Goal: Transaction & Acquisition: Purchase product/service

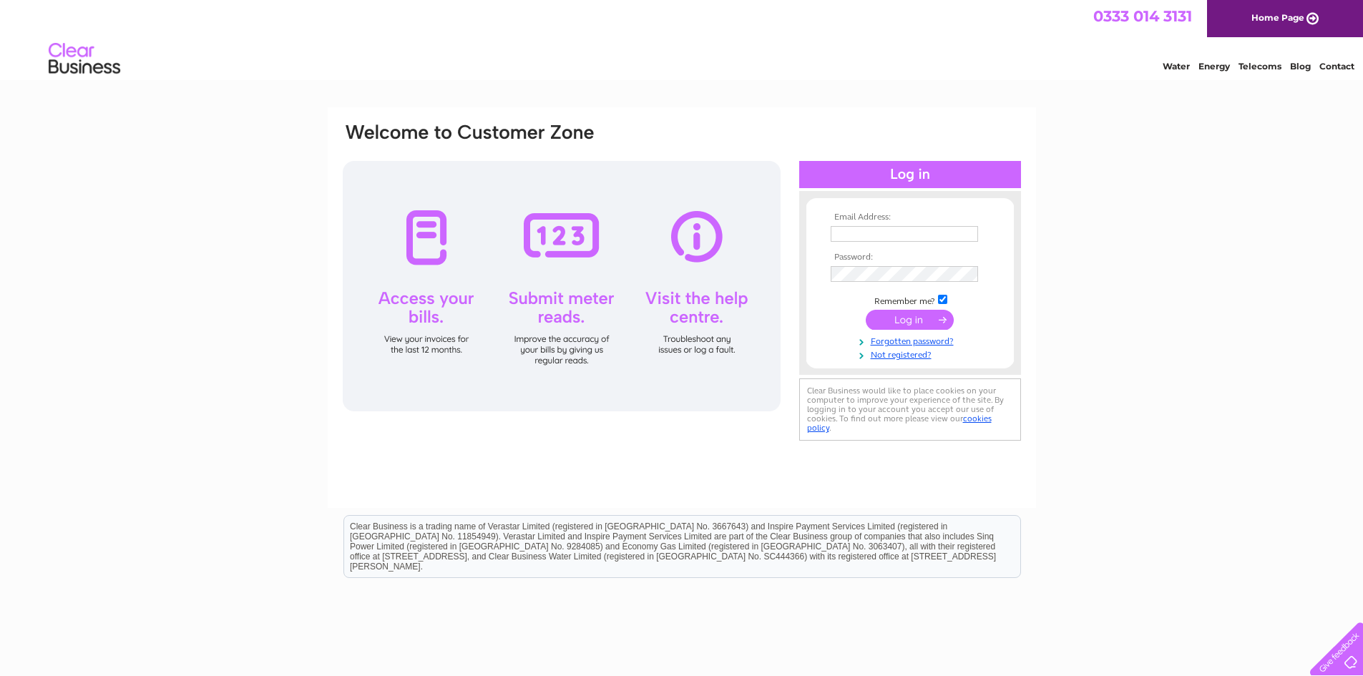
type input "aslam7862016@hotmail.com"
click at [935, 326] on input "submit" at bounding box center [910, 320] width 88 height 20
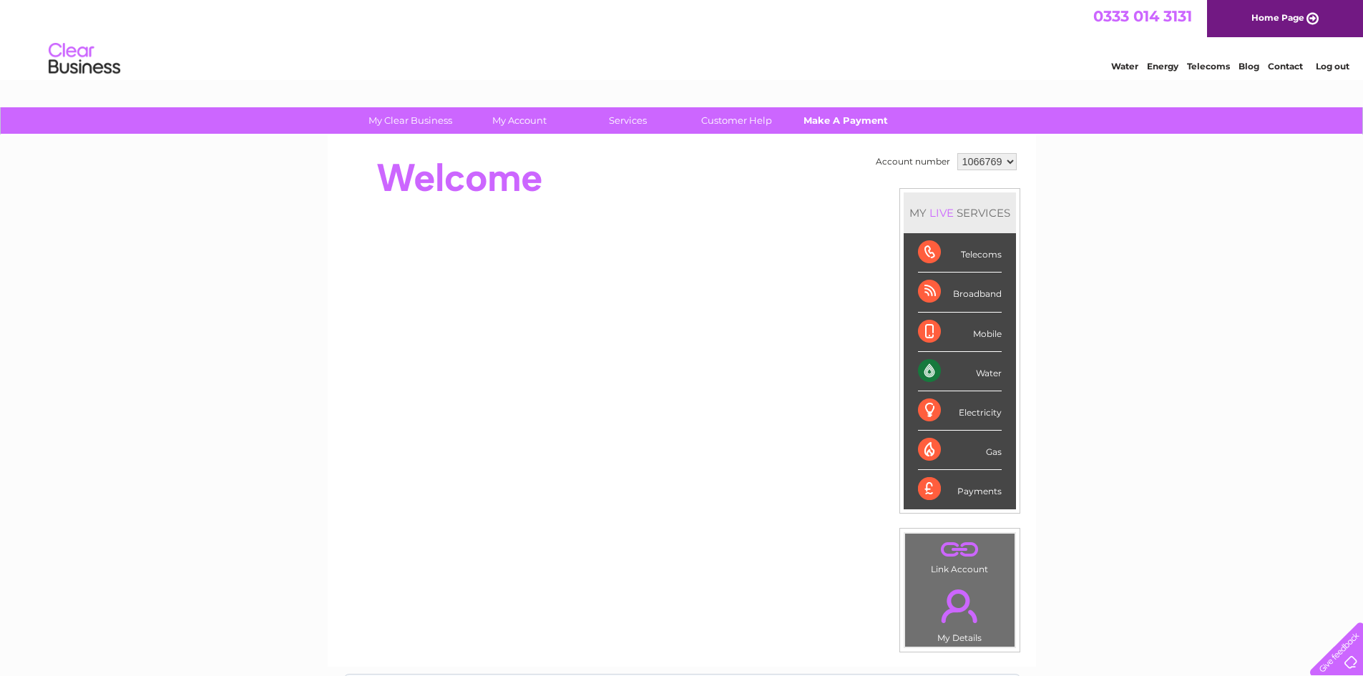
click at [829, 113] on link "Make A Payment" at bounding box center [845, 120] width 118 height 26
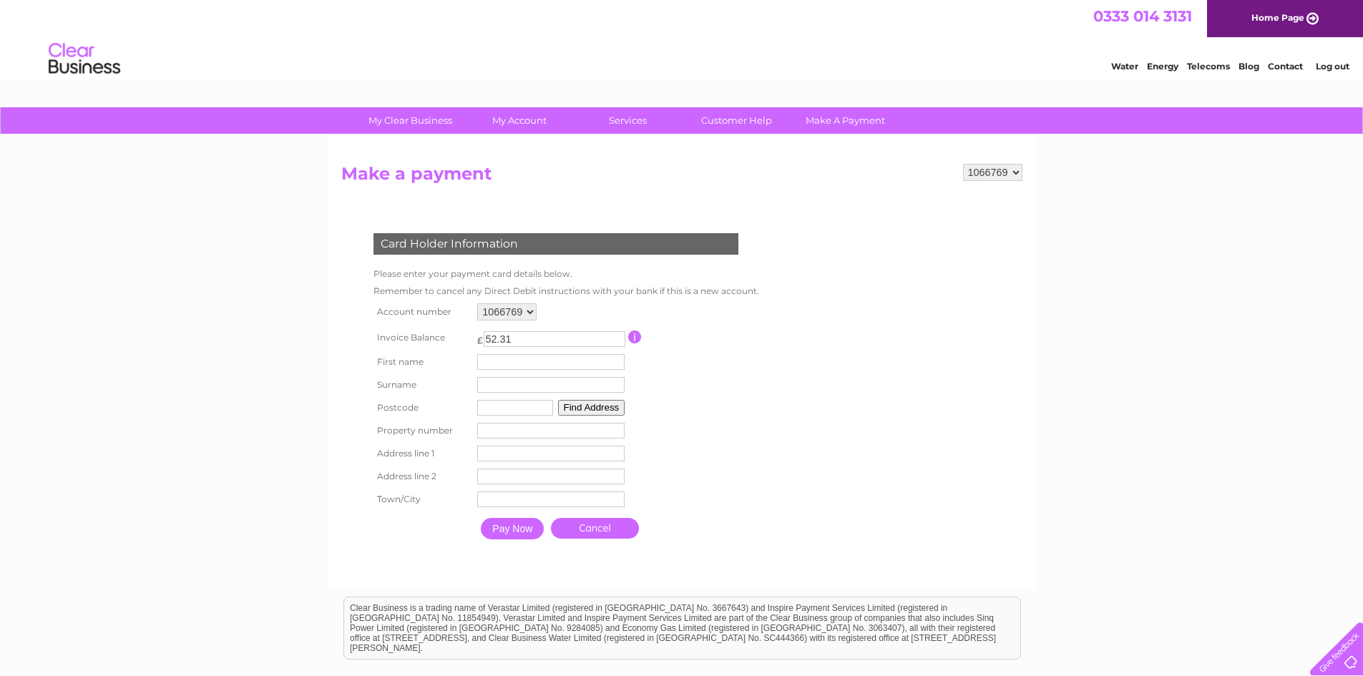
scroll to position [72, 0]
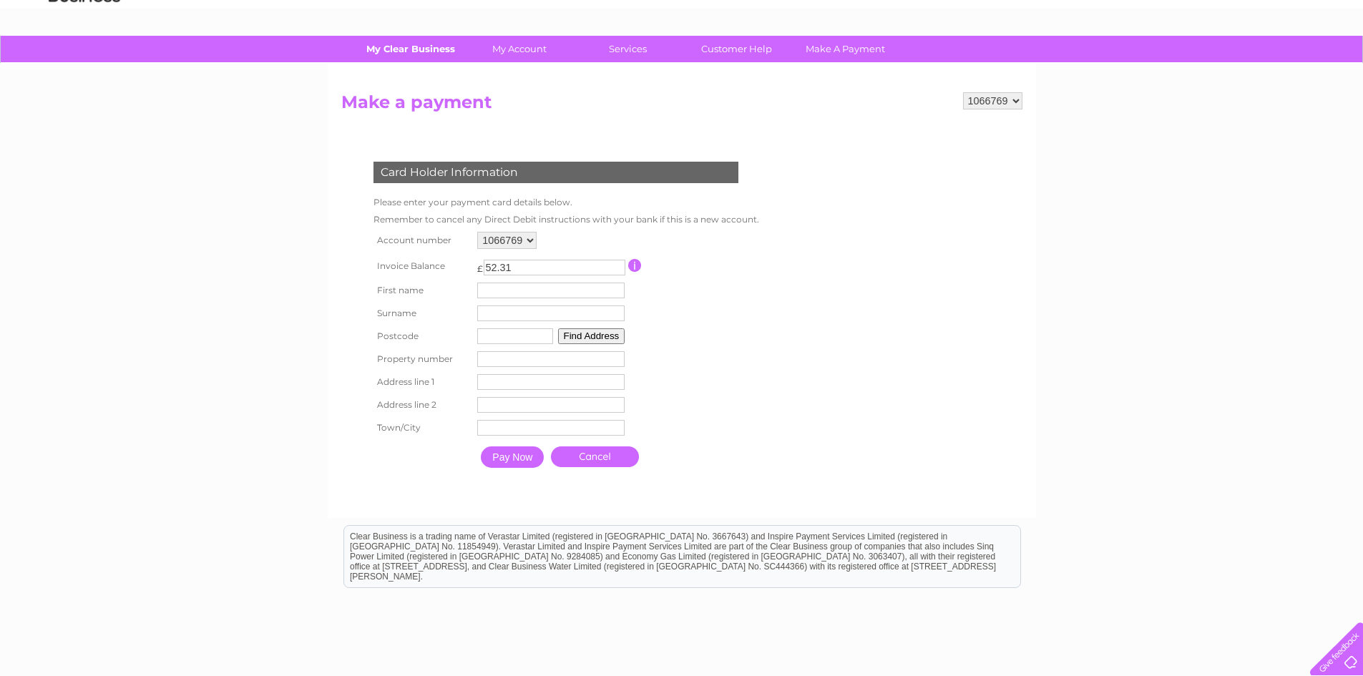
click at [401, 45] on link "My Clear Business" at bounding box center [410, 49] width 118 height 26
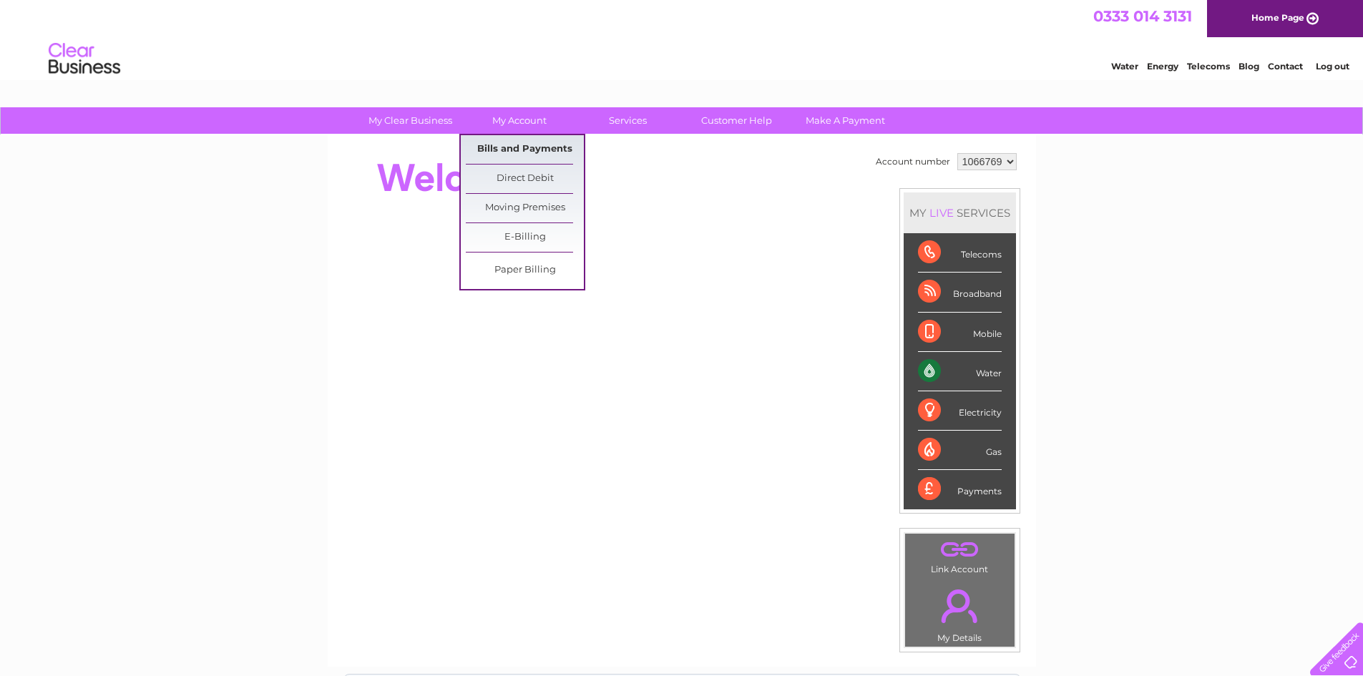
click at [526, 151] on link "Bills and Payments" at bounding box center [525, 149] width 118 height 29
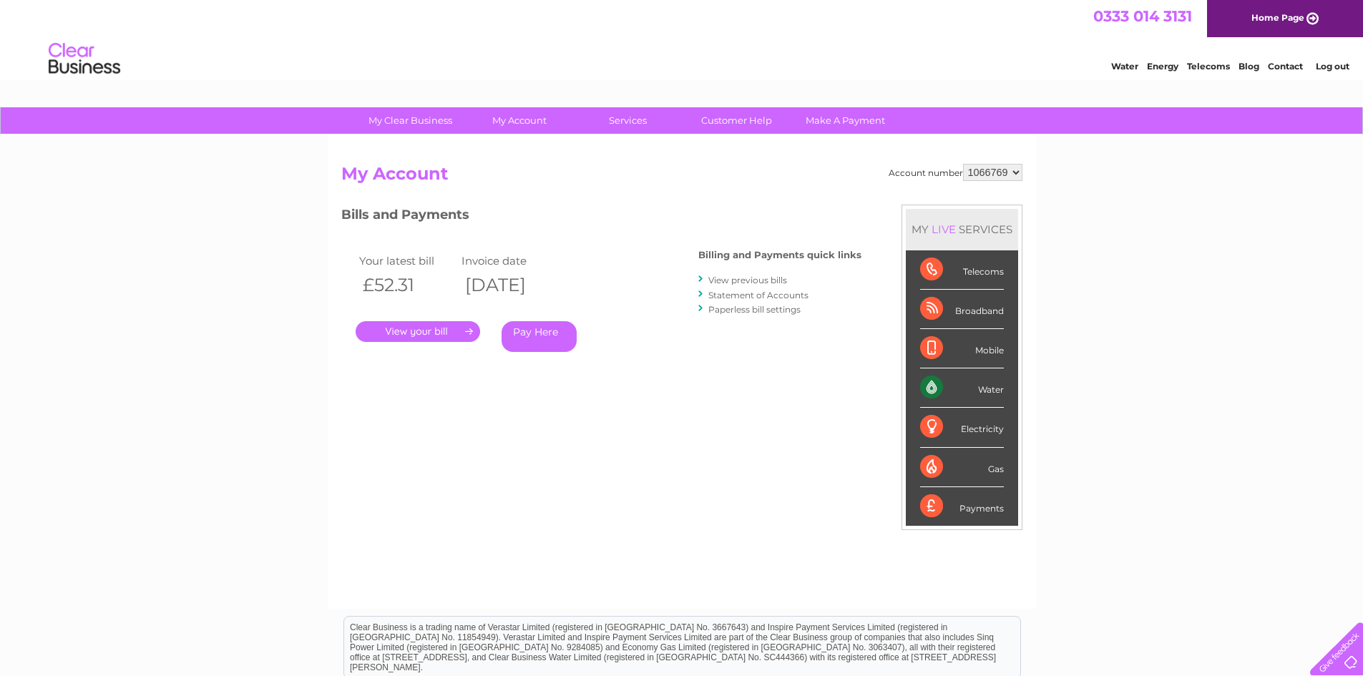
click at [552, 337] on link "Pay Here" at bounding box center [539, 336] width 75 height 31
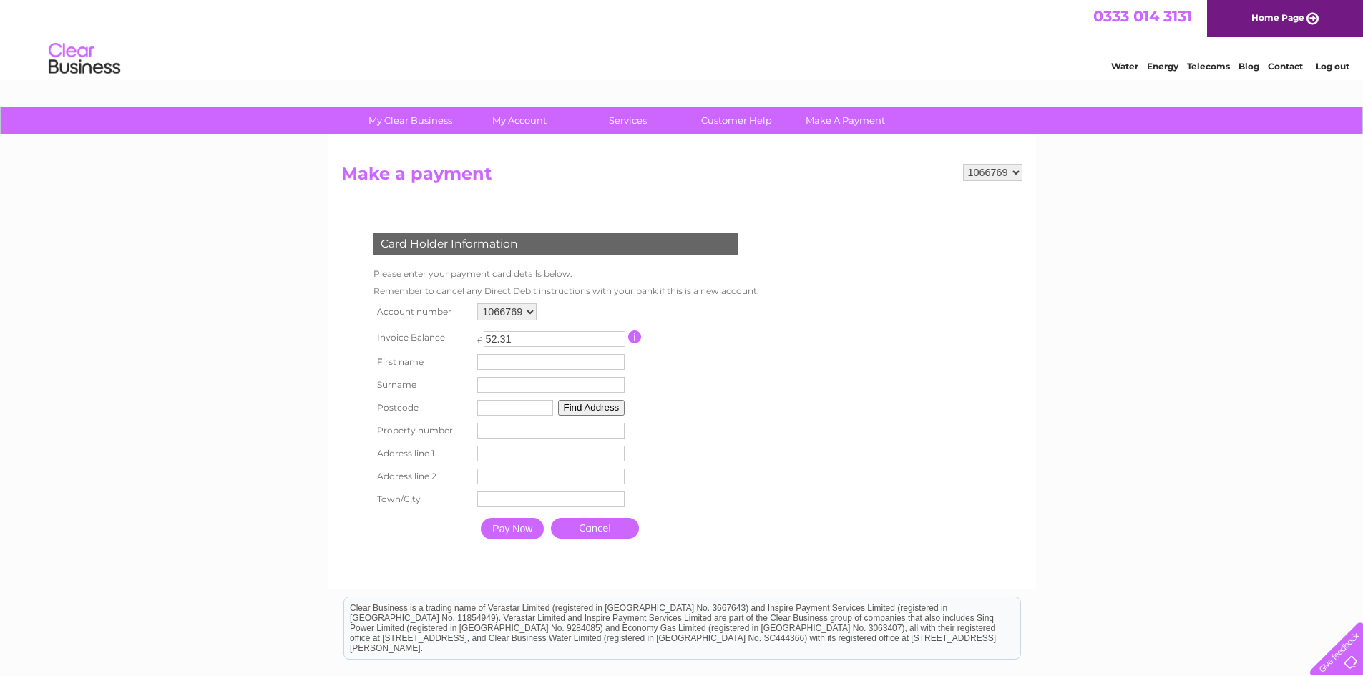
click at [521, 364] on input "text" at bounding box center [550, 362] width 147 height 16
type input "[PERSON_NAME]"
type input "Aslam"
type input "ML2 0NP"
click at [595, 410] on button "Find Address" at bounding box center [591, 408] width 67 height 16
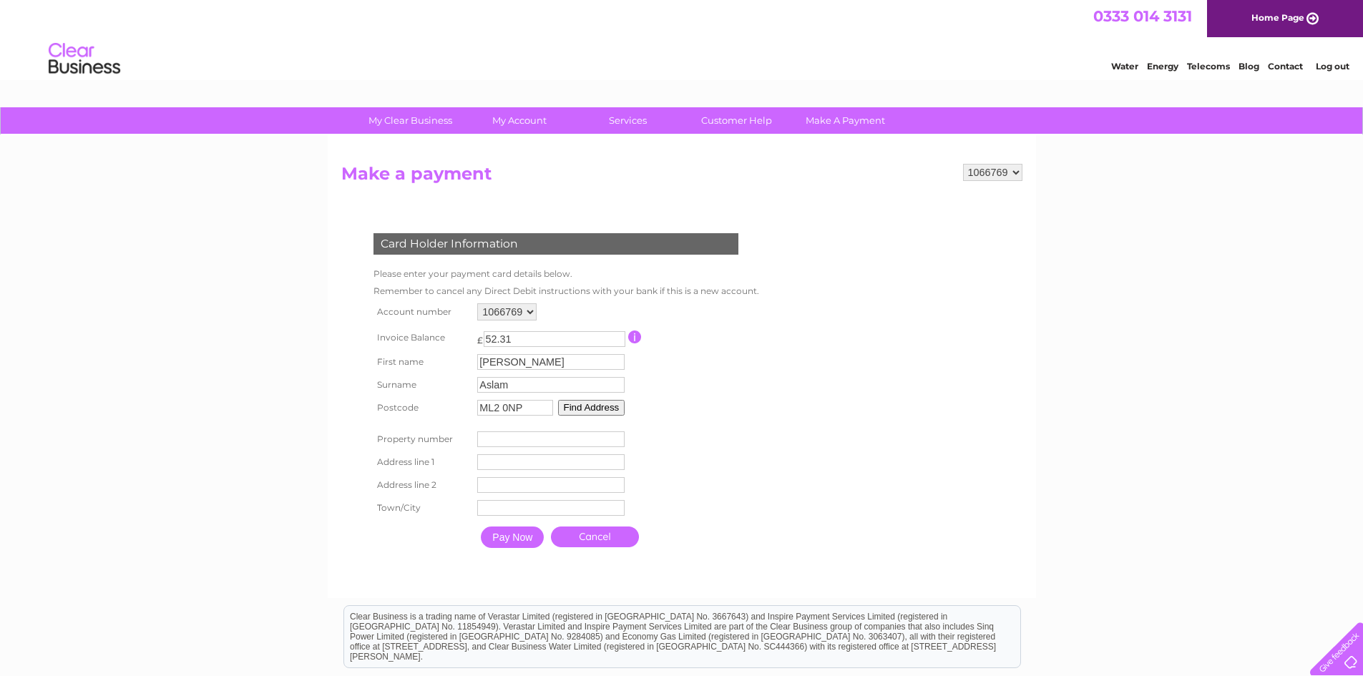
click at [575, 438] on input "number" at bounding box center [550, 439] width 147 height 16
click at [564, 438] on input "number" at bounding box center [550, 439] width 147 height 16
type input "43"
click at [558, 463] on input "text" at bounding box center [550, 462] width 147 height 16
type input "Rannoch Drive"
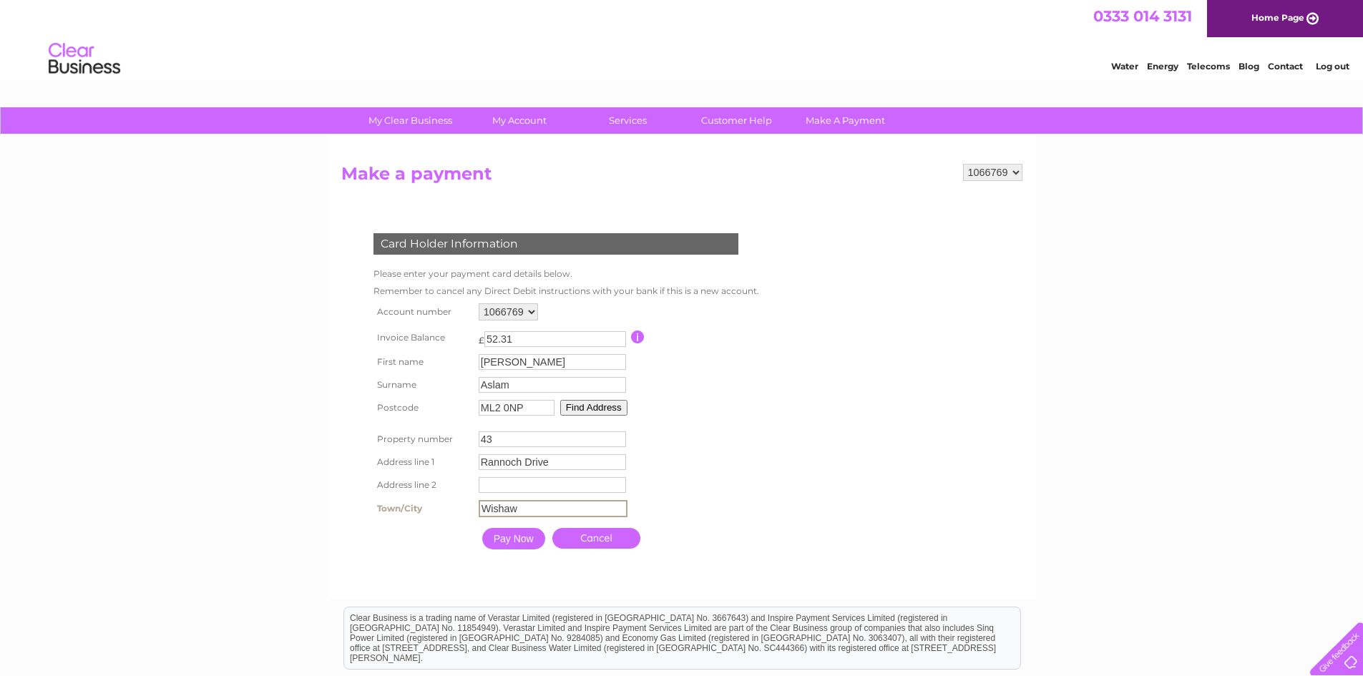
type input "Wishaw"
click at [393, 532] on th at bounding box center [422, 539] width 105 height 36
click at [505, 544] on input "Pay Now" at bounding box center [512, 537] width 63 height 21
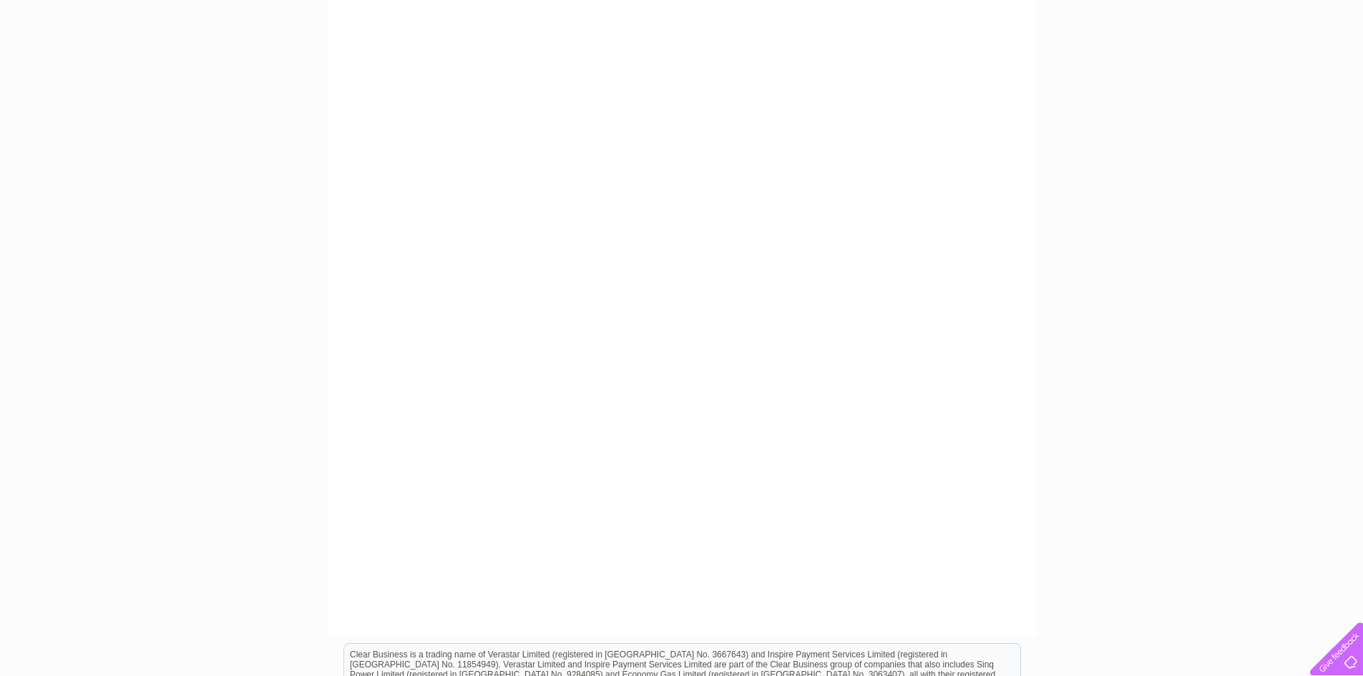
scroll to position [230, 0]
